Goal: Check status: Check status

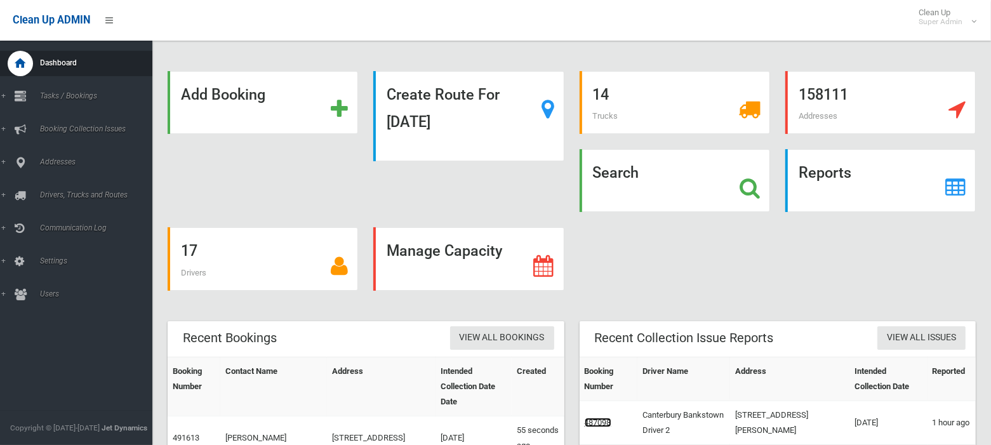
click at [607, 423] on link "487098" at bounding box center [598, 423] width 27 height 10
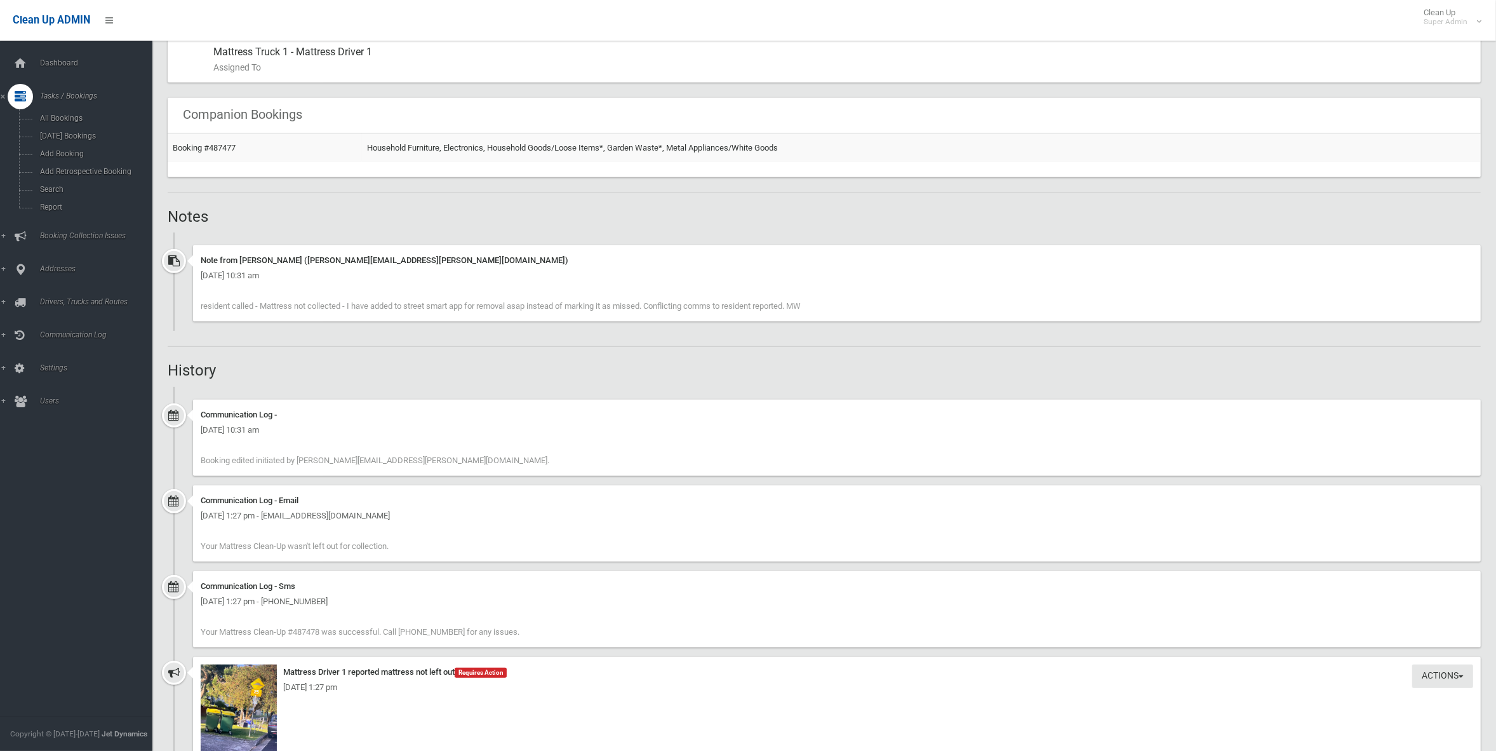
scroll to position [1112, 0]
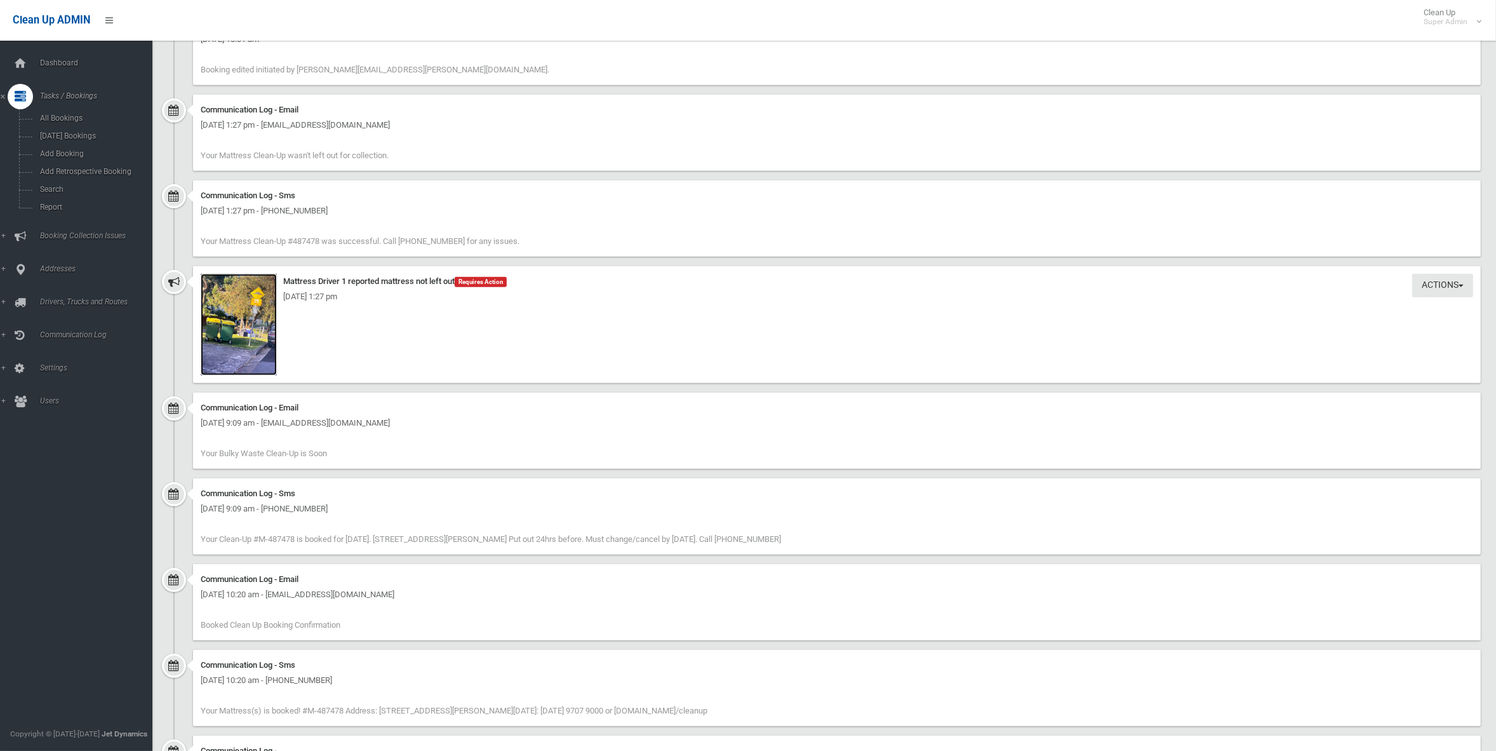
click at [245, 331] on img at bounding box center [239, 325] width 76 height 102
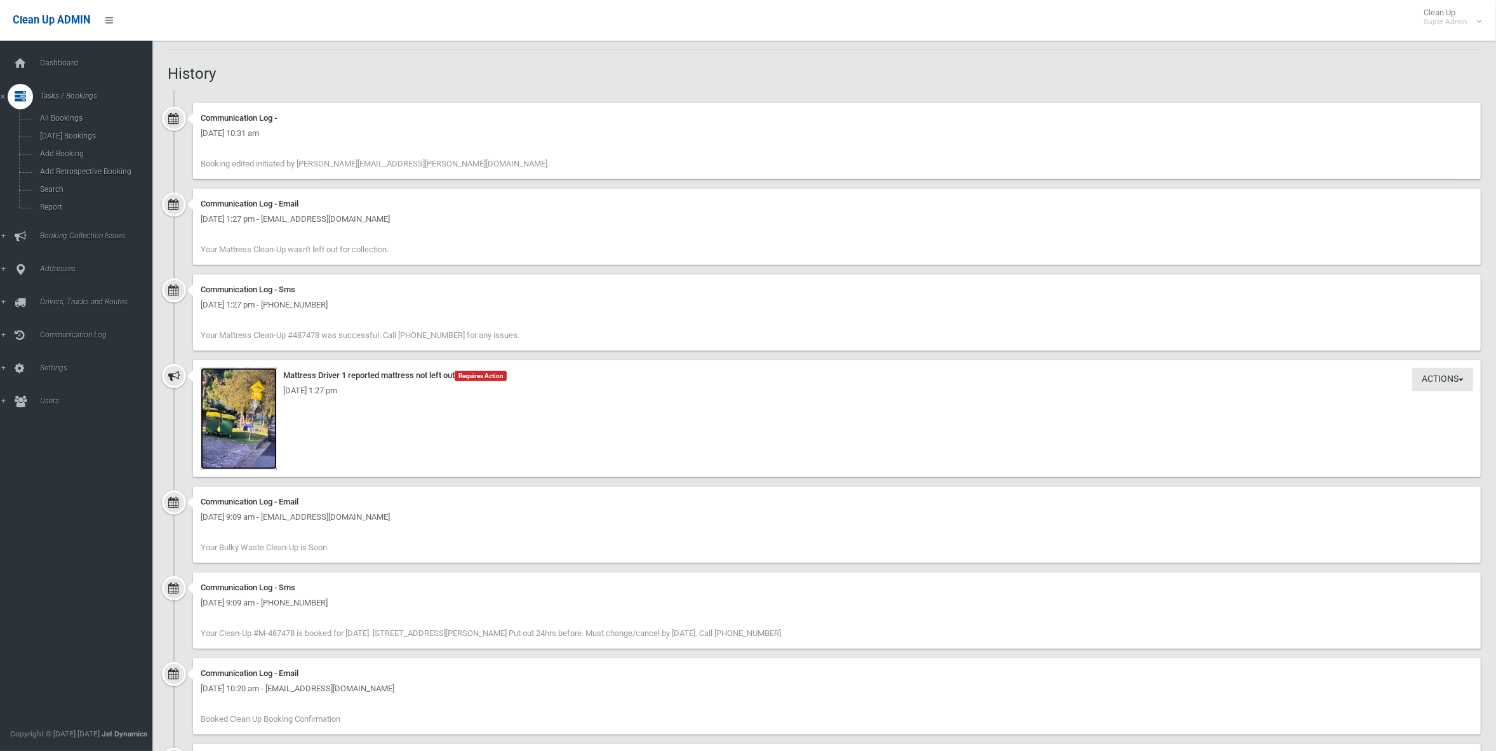
scroll to position [807, 0]
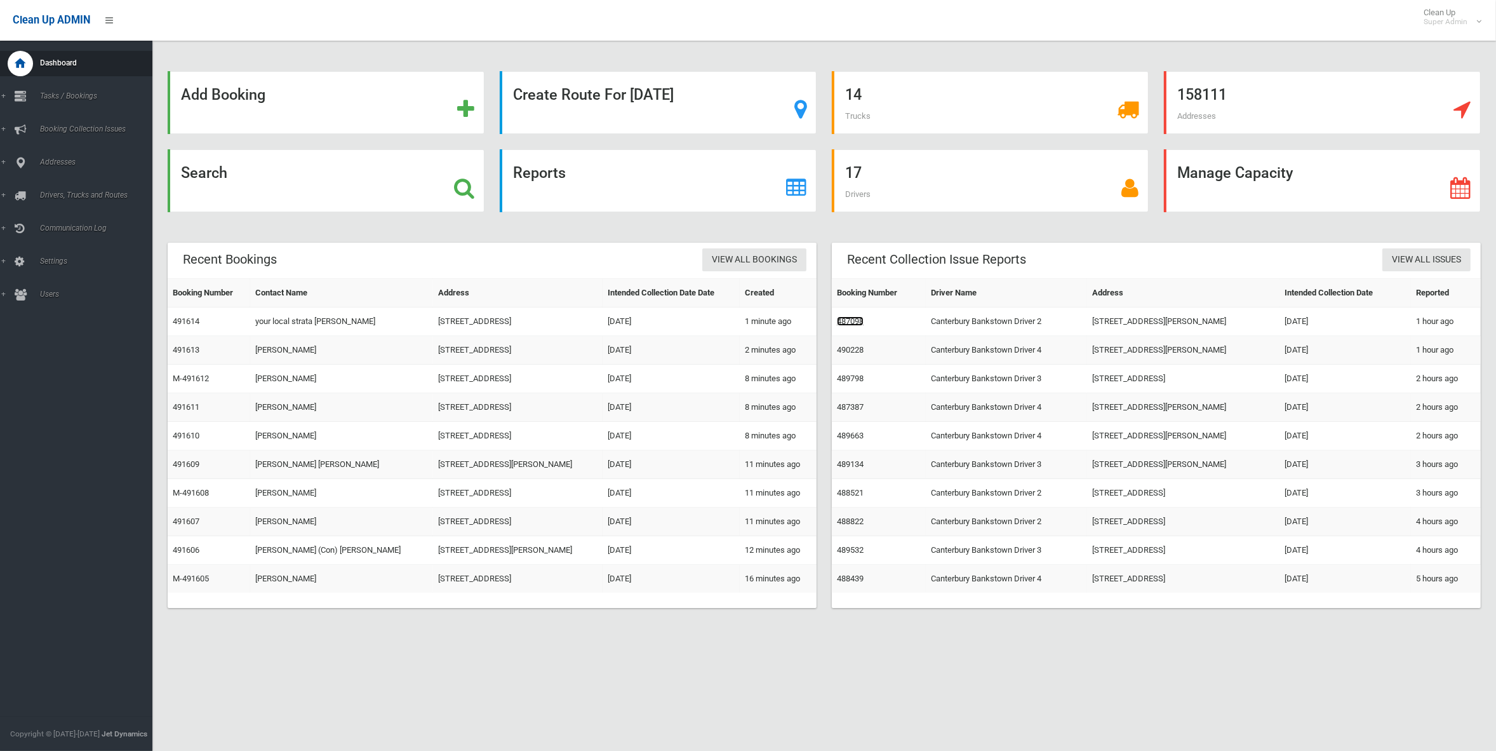
click at [854, 326] on link "487098" at bounding box center [850, 321] width 27 height 10
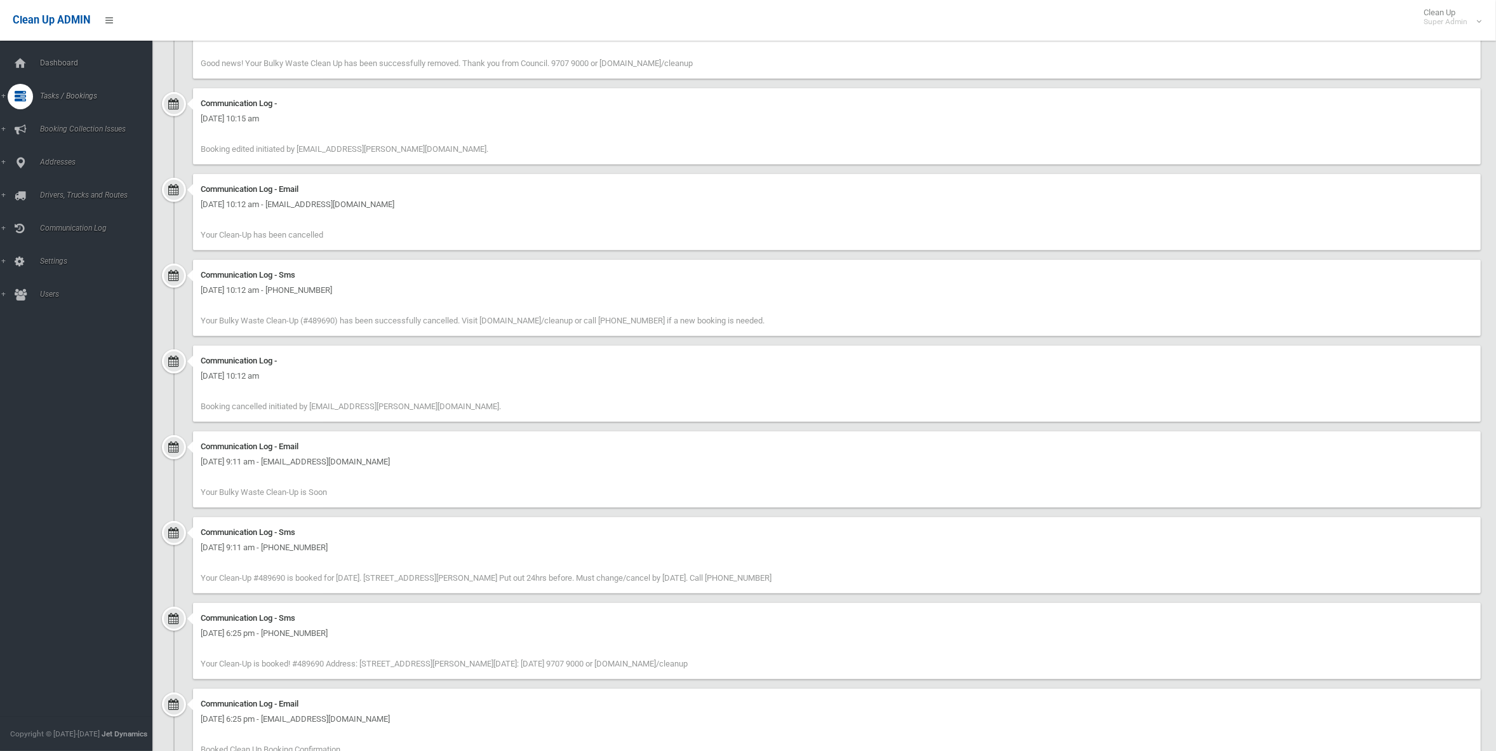
scroll to position [715, 0]
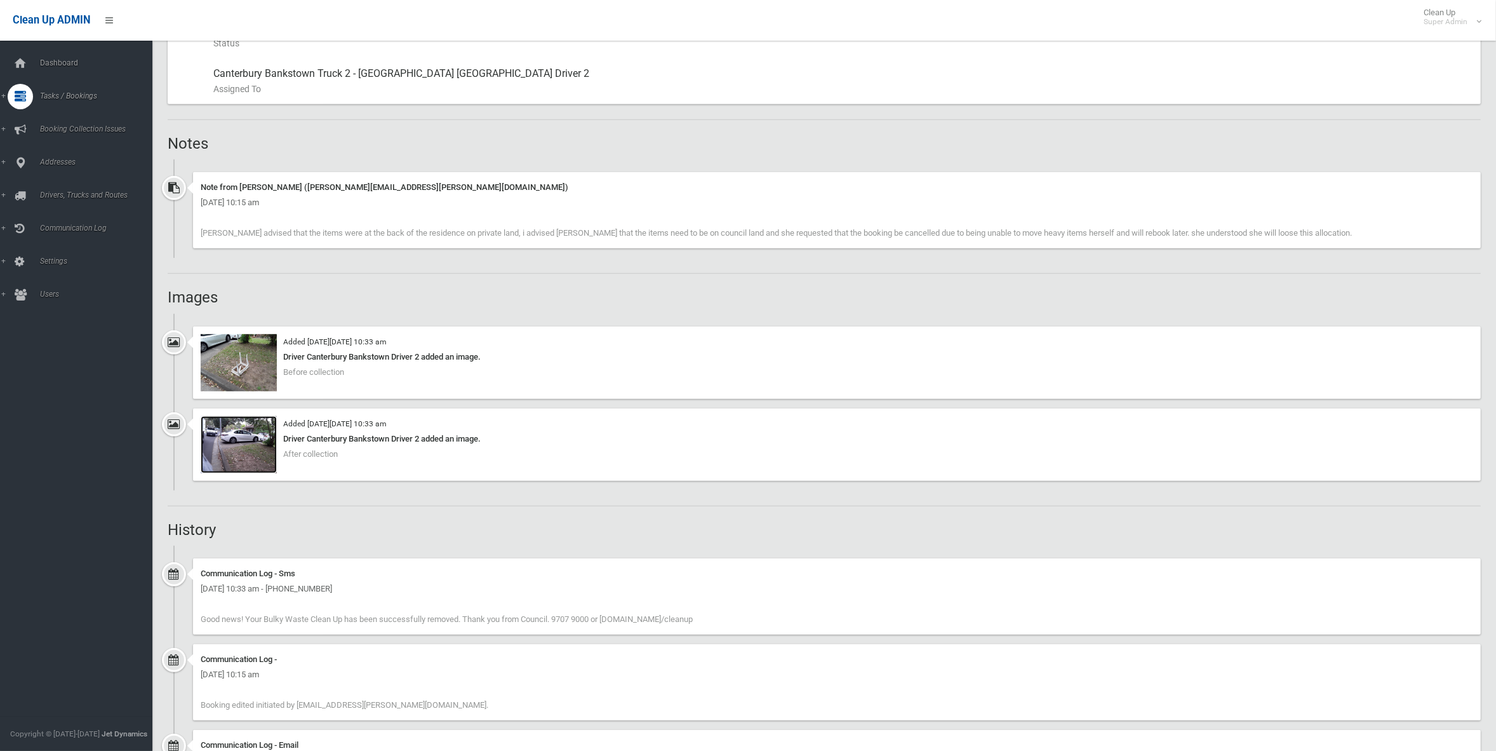
click at [251, 461] on img at bounding box center [239, 444] width 76 height 57
click at [239, 370] on img at bounding box center [239, 362] width 76 height 57
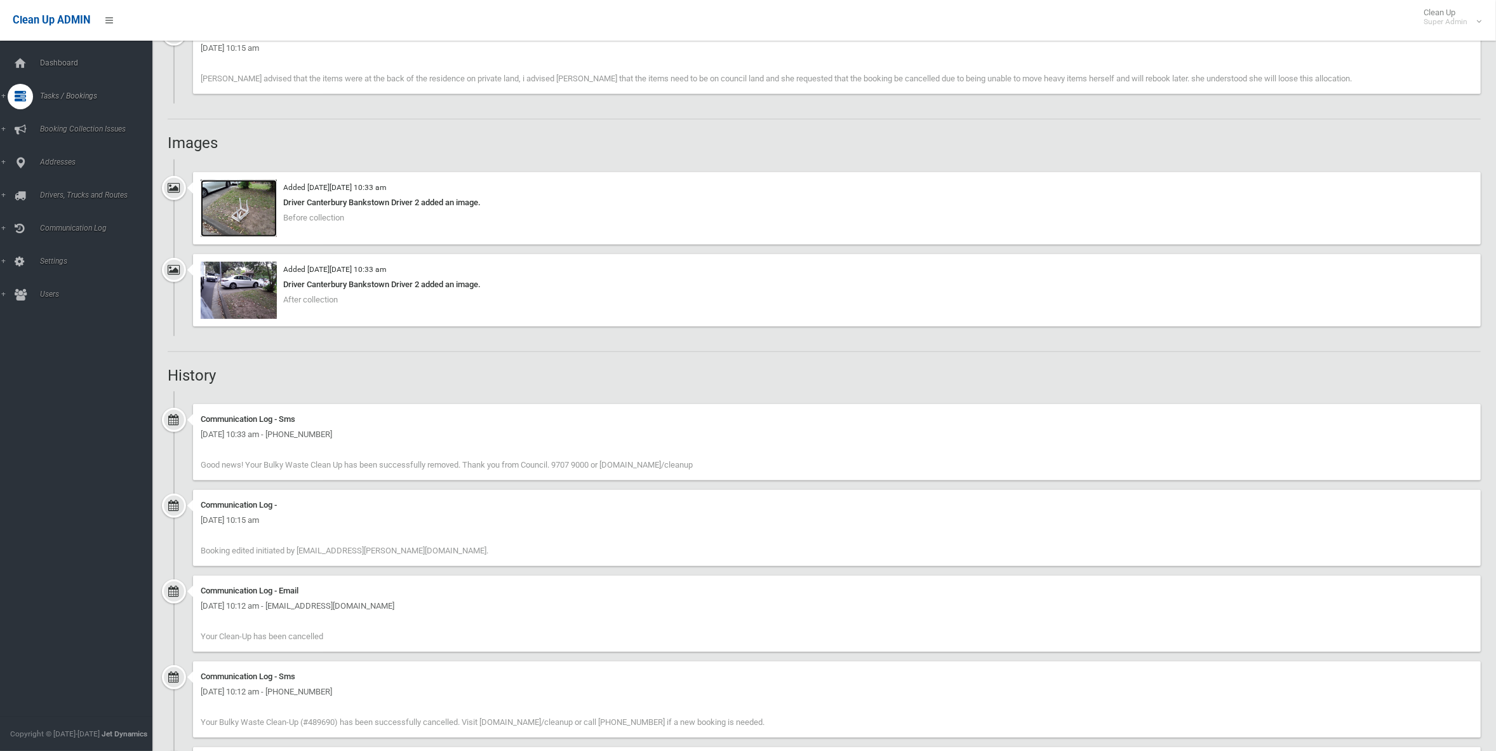
scroll to position [556, 0]
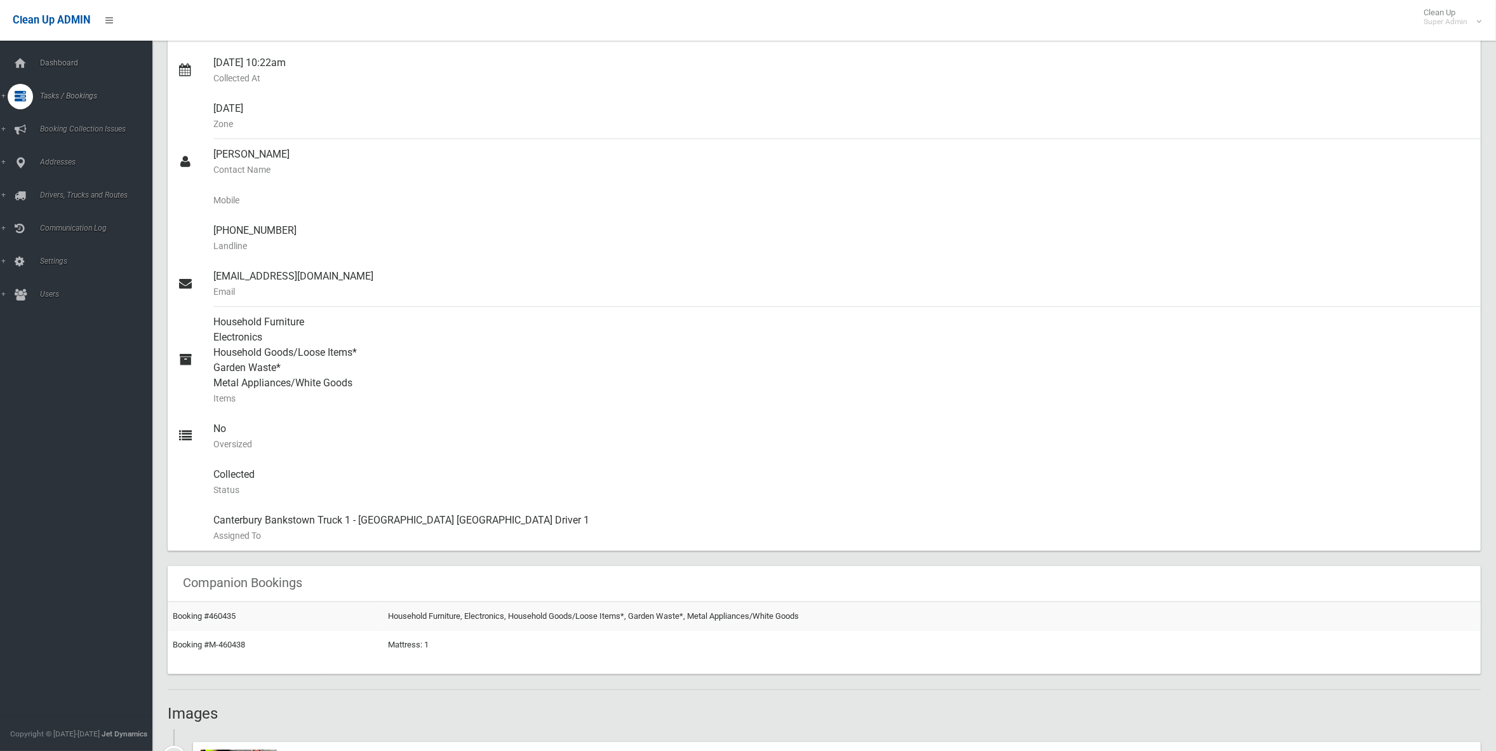
scroll to position [635, 0]
